Goal: Information Seeking & Learning: Check status

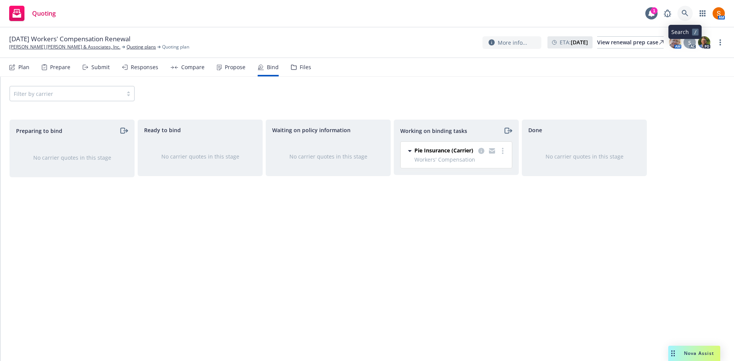
drag, startPoint x: 0, startPoint y: 0, endPoint x: 681, endPoint y: 19, distance: 681.7
click at [681, 19] on link at bounding box center [684, 13] width 15 height 15
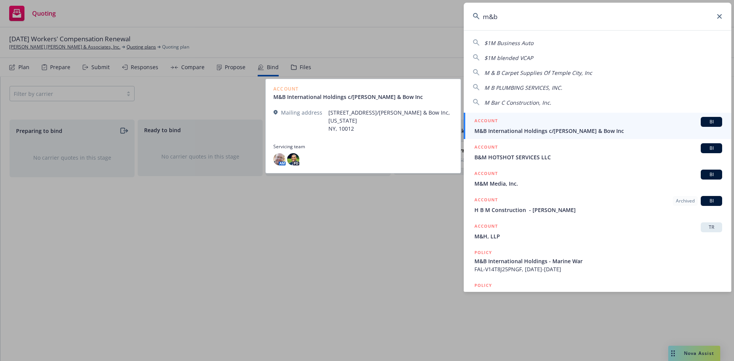
type input "m&b"
click at [516, 133] on span "M&B International Holdings c/[PERSON_NAME] & Bow Inc" at bounding box center [598, 131] width 248 height 8
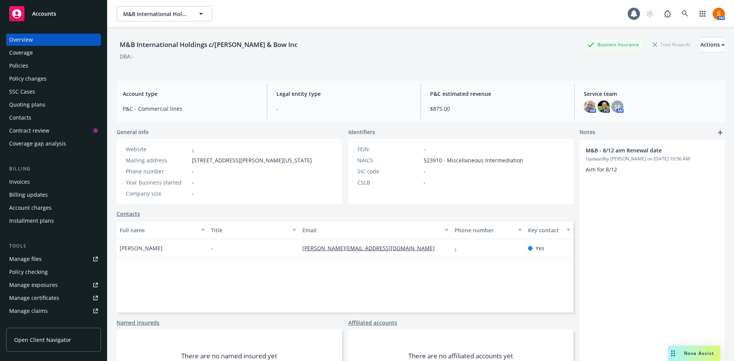
click at [44, 70] on div "Policies" at bounding box center [53, 66] width 89 height 12
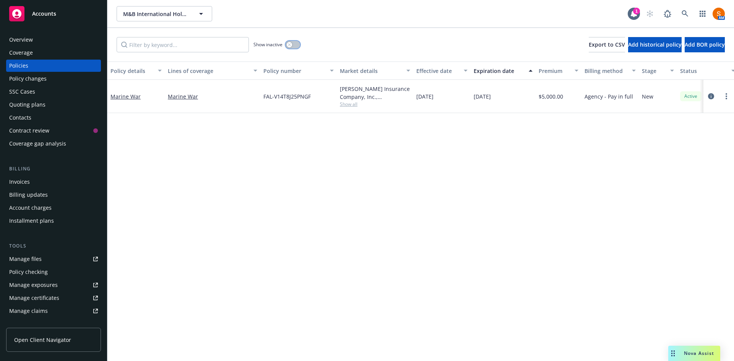
click at [296, 45] on button "button" at bounding box center [293, 45] width 15 height 8
click at [291, 43] on button "button" at bounding box center [293, 45] width 15 height 8
click at [674, 18] on span at bounding box center [667, 13] width 15 height 15
click at [685, 15] on icon at bounding box center [684, 13] width 7 height 7
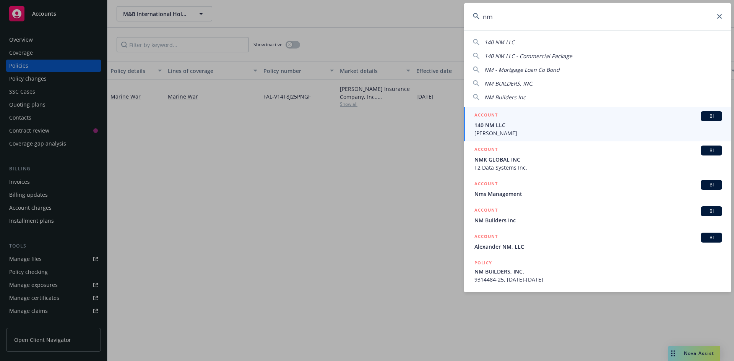
type input "n"
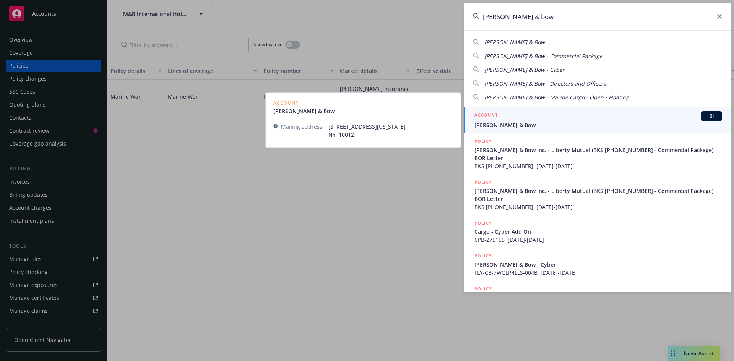
type input "mott & bow"
click at [526, 119] on div "ACCOUNT BI" at bounding box center [598, 116] width 248 height 10
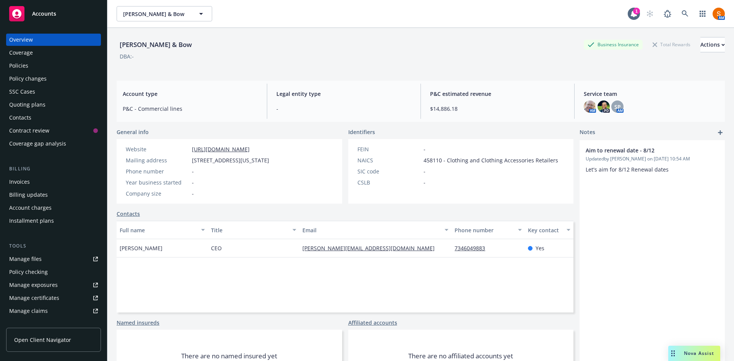
click at [52, 68] on div "Policies" at bounding box center [53, 66] width 89 height 12
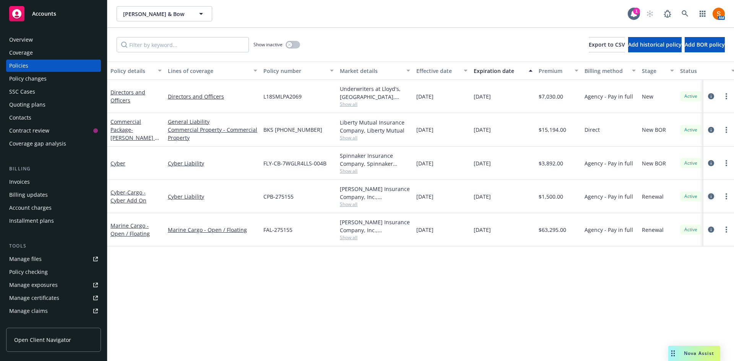
click at [711, 195] on icon "circleInformation" at bounding box center [711, 196] width 6 height 6
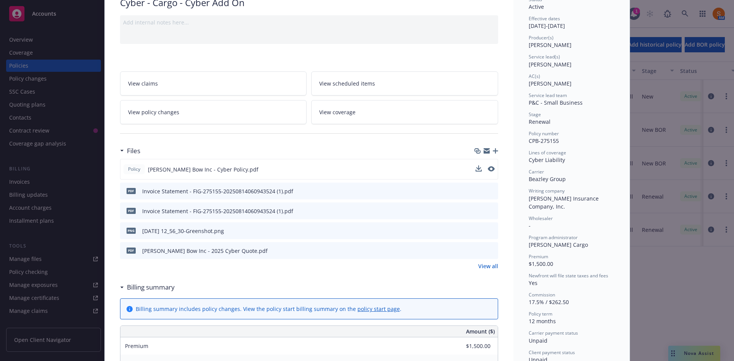
scroll to position [67, 0]
click at [490, 167] on icon "preview file" at bounding box center [490, 167] width 7 height 5
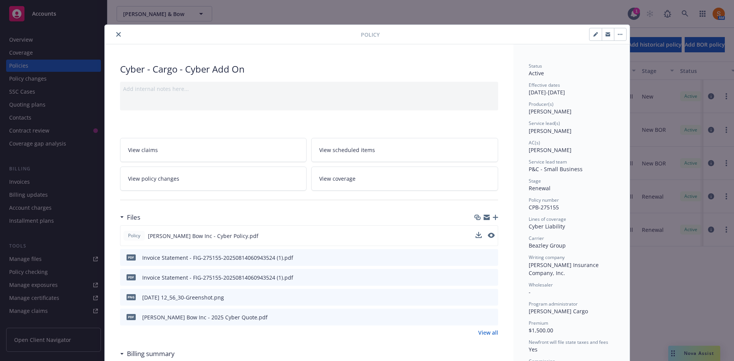
click at [117, 37] on button "close" at bounding box center [118, 34] width 9 height 9
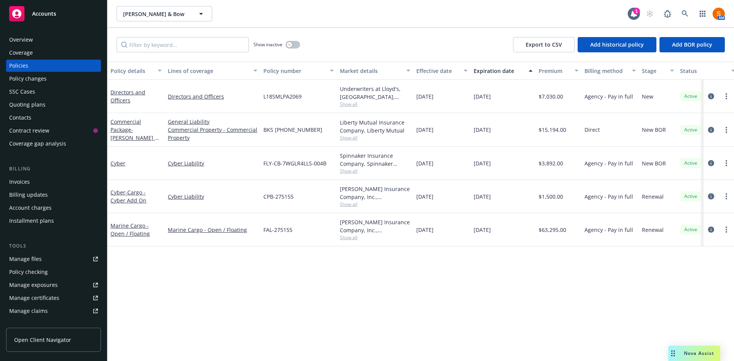
click at [712, 196] on icon "circleInformation" at bounding box center [711, 196] width 6 height 6
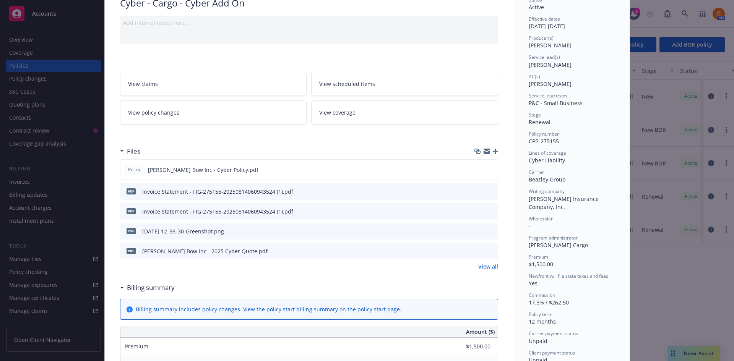
scroll to position [67, 0]
click at [490, 169] on icon "preview file" at bounding box center [490, 168] width 7 height 5
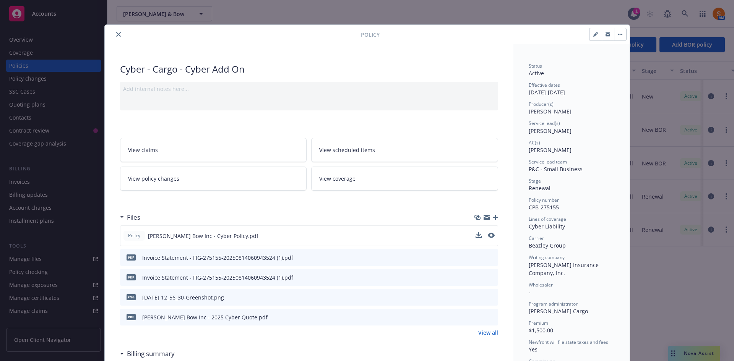
click at [116, 34] on icon "close" at bounding box center [118, 34] width 5 height 5
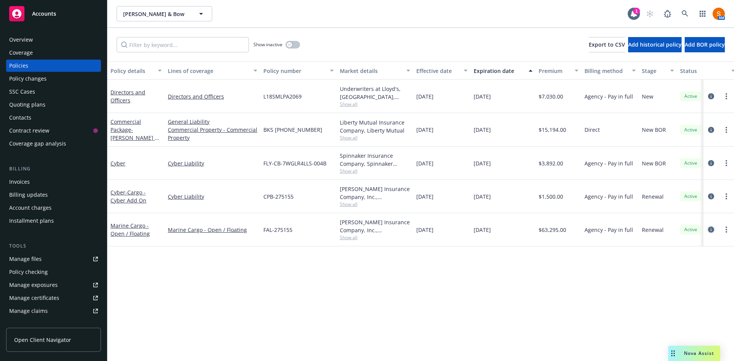
click at [710, 229] on icon "circleInformation" at bounding box center [711, 230] width 6 height 6
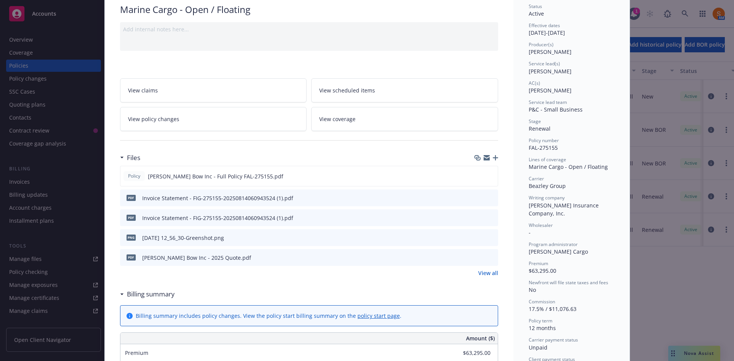
scroll to position [60, 0]
click at [490, 173] on icon "preview file" at bounding box center [490, 175] width 7 height 5
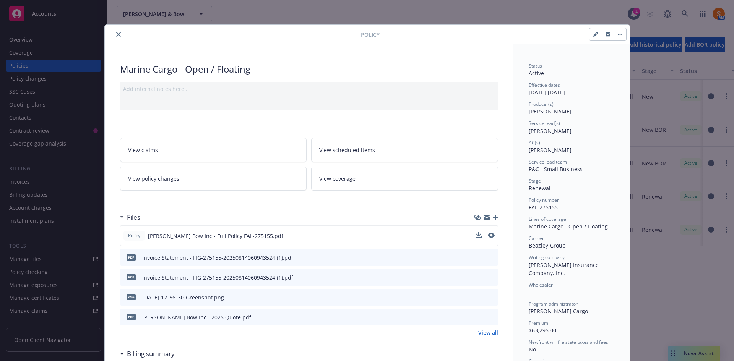
click at [117, 36] on icon "close" at bounding box center [118, 34] width 5 height 5
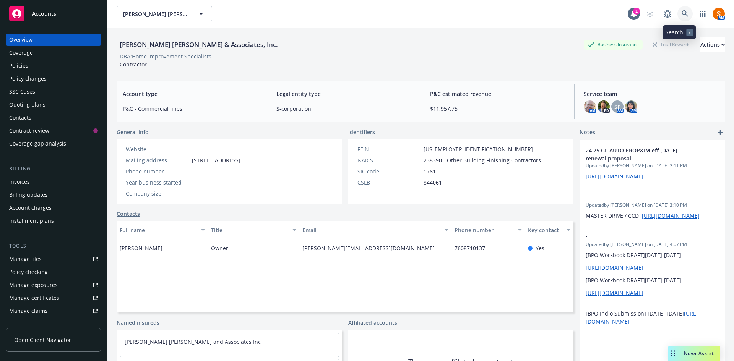
click at [685, 13] on link at bounding box center [684, 13] width 15 height 15
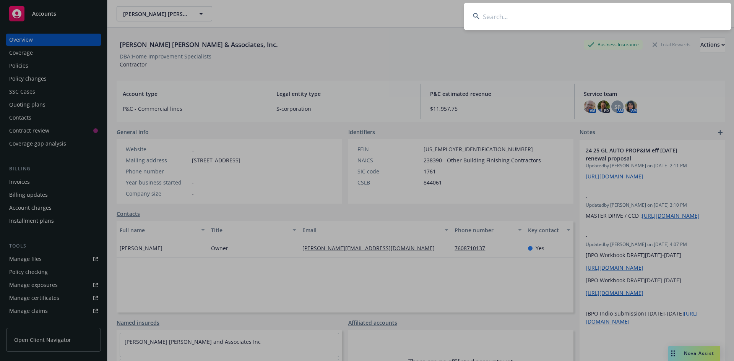
click at [685, 13] on input at bounding box center [598, 17] width 268 height 28
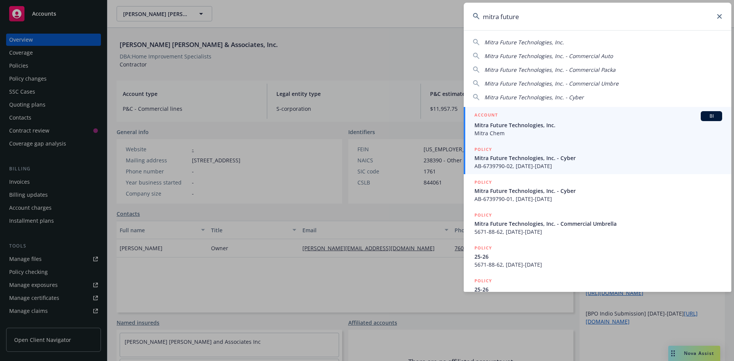
type input "mitra future"
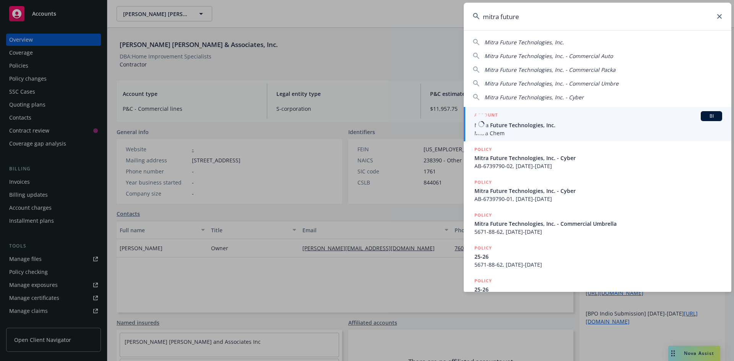
click at [525, 130] on span "Mitra Chem" at bounding box center [598, 133] width 248 height 8
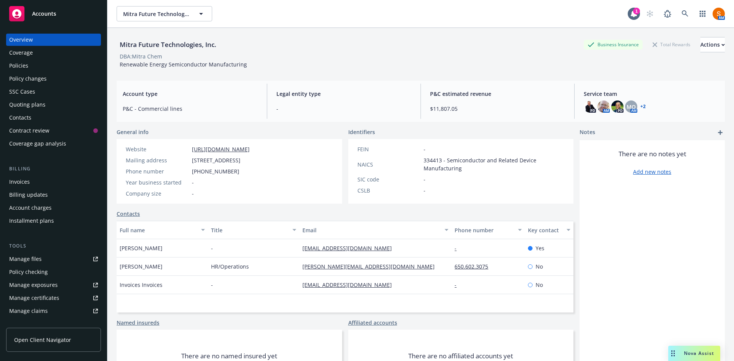
click at [20, 66] on div "Policies" at bounding box center [18, 66] width 19 height 12
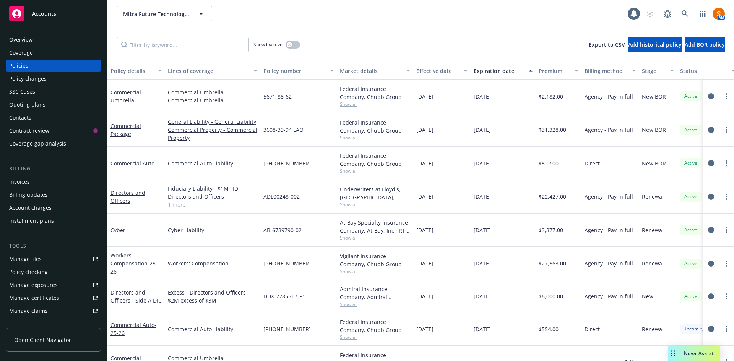
scroll to position [63, 0]
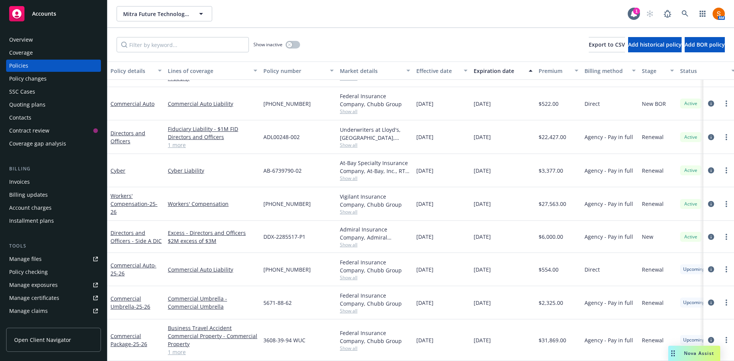
click at [375, 263] on div "Federal Insurance Company, Chubb Group" at bounding box center [375, 266] width 70 height 16
click at [368, 264] on div "Federal Insurance Company, Chubb Group" at bounding box center [375, 266] width 70 height 16
click at [430, 253] on div "[DATE]" at bounding box center [441, 269] width 57 height 33
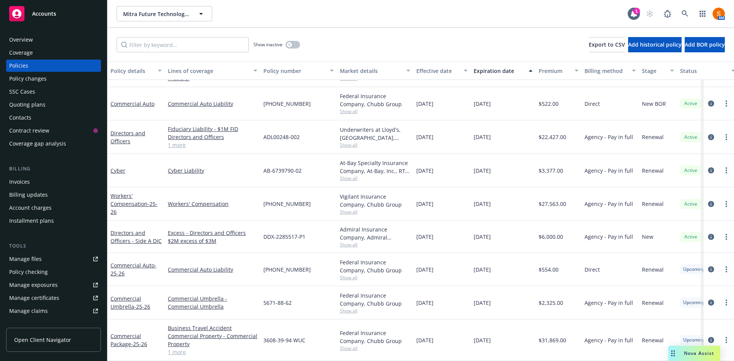
click at [351, 308] on span "Show all" at bounding box center [375, 311] width 70 height 6
click at [571, 290] on div "$2,325.00" at bounding box center [558, 302] width 46 height 33
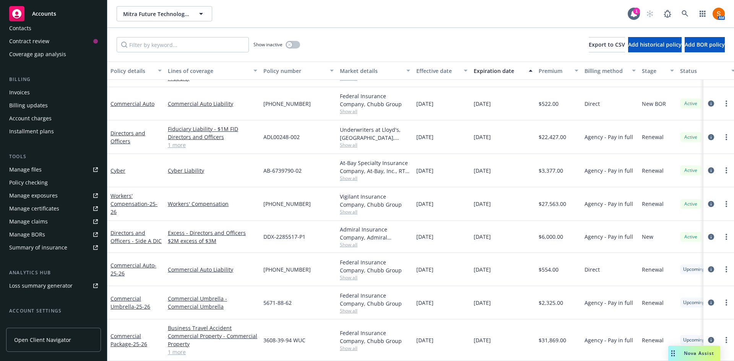
scroll to position [0, 0]
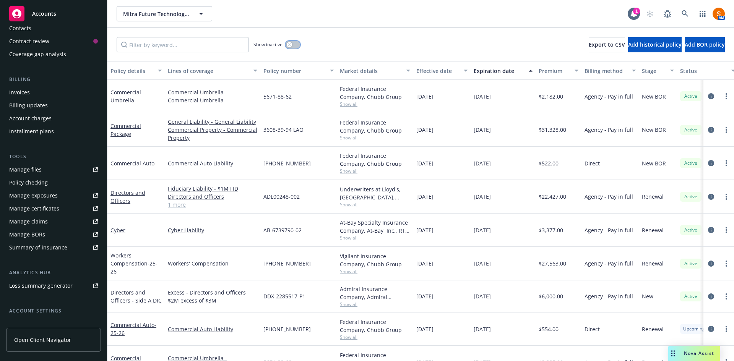
click at [290, 45] on icon "button" at bounding box center [289, 44] width 3 height 3
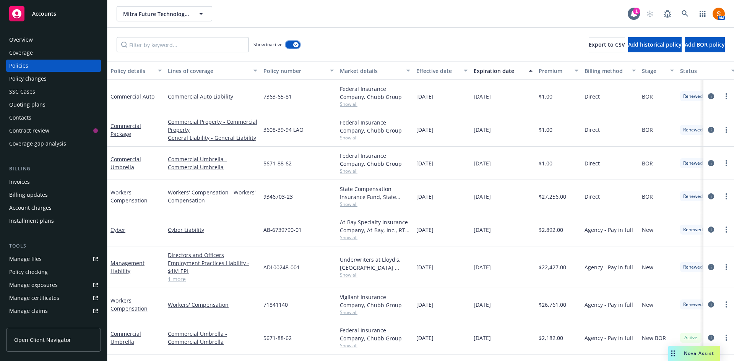
click at [290, 44] on button "button" at bounding box center [293, 45] width 15 height 8
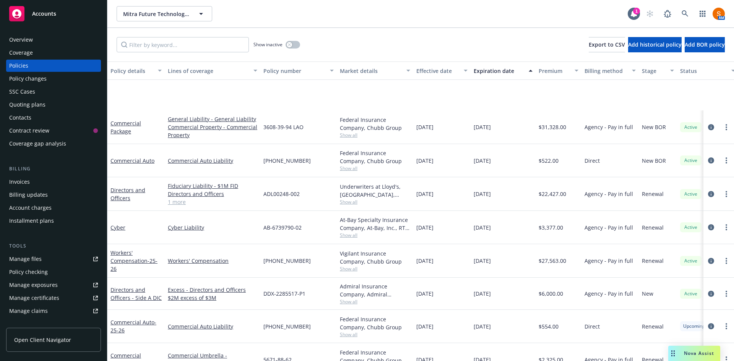
scroll to position [63, 0]
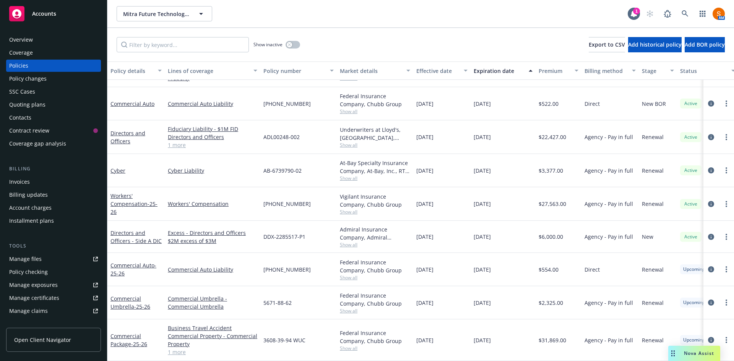
click at [352, 242] on span "Show all" at bounding box center [375, 245] width 70 height 6
click at [450, 224] on div "[DATE]" at bounding box center [441, 237] width 57 height 32
click at [181, 348] on link "1 more" at bounding box center [212, 352] width 89 height 8
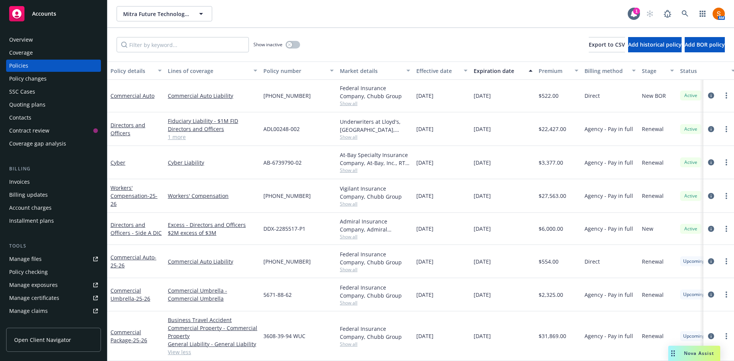
scroll to position [0, 0]
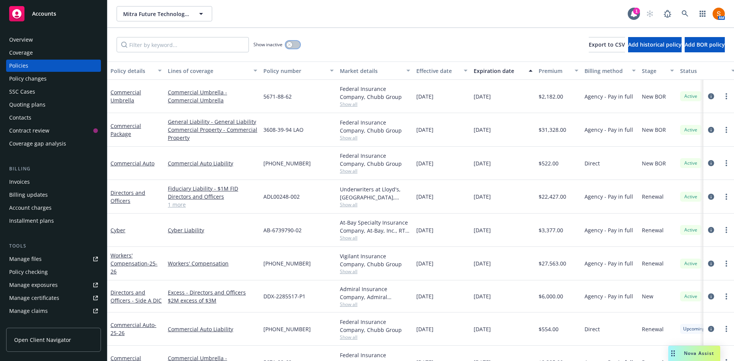
click at [292, 42] on button "button" at bounding box center [293, 45] width 15 height 8
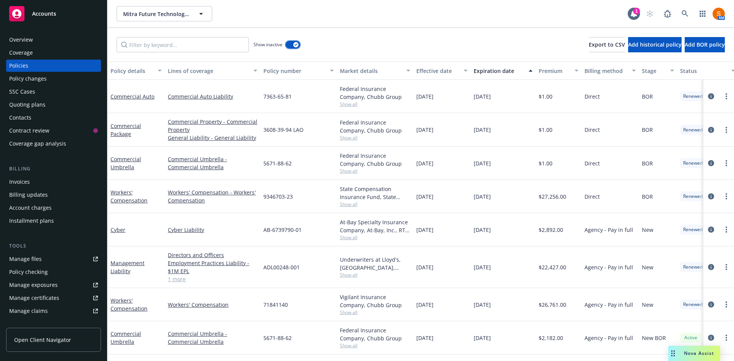
click at [294, 44] on div "button" at bounding box center [295, 44] width 5 height 5
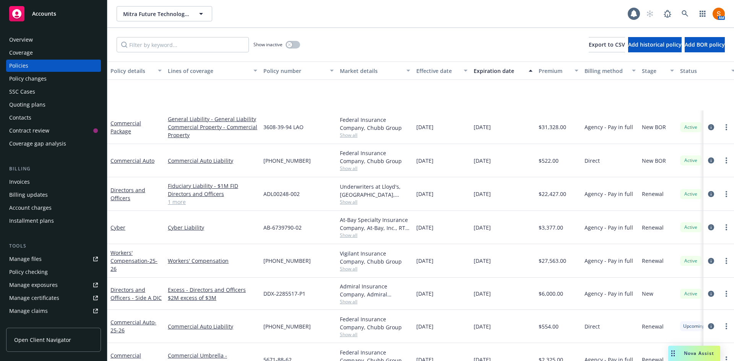
scroll to position [63, 0]
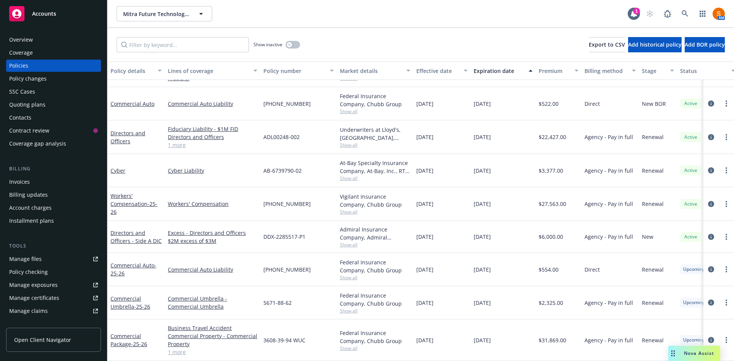
click at [176, 348] on link "1 more" at bounding box center [212, 352] width 89 height 8
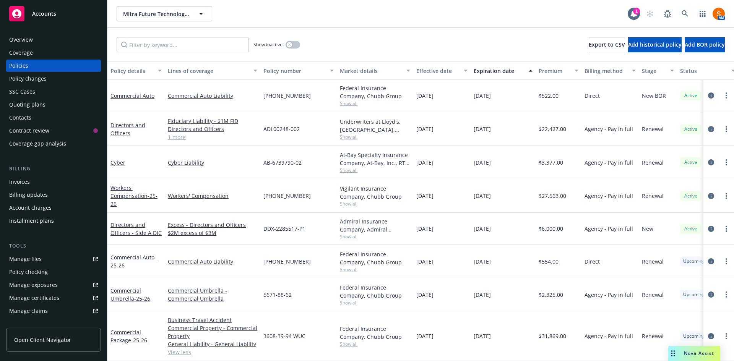
scroll to position [0, 0]
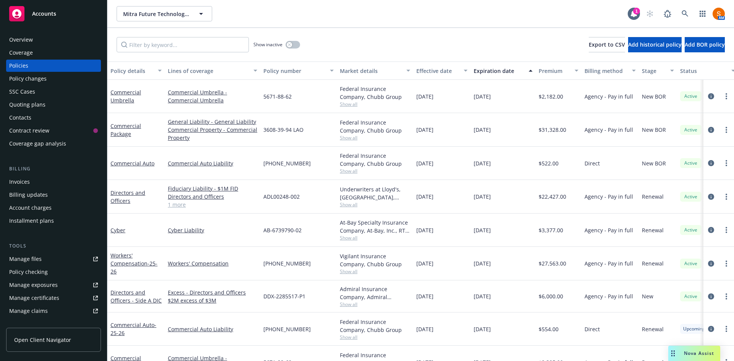
click at [357, 169] on span "Show all" at bounding box center [375, 171] width 70 height 6
click at [433, 160] on span "[DATE]" at bounding box center [424, 163] width 17 height 8
